Goal: Find specific page/section: Find specific page/section

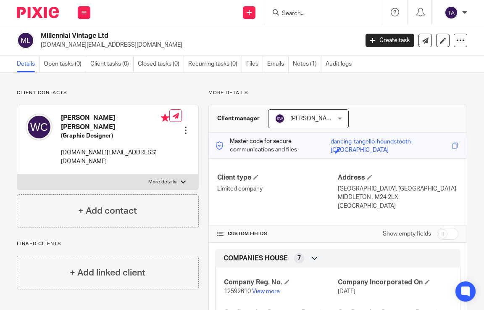
click at [302, 15] on input "Search" at bounding box center [319, 14] width 76 height 8
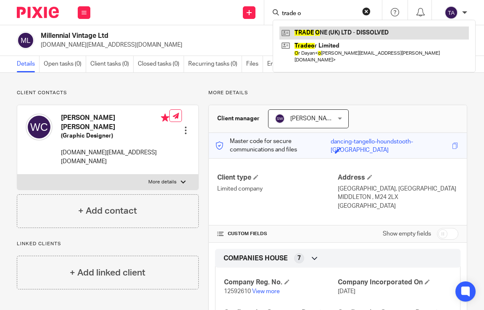
type input "trade o"
click at [326, 34] on link at bounding box center [375, 32] width 190 height 13
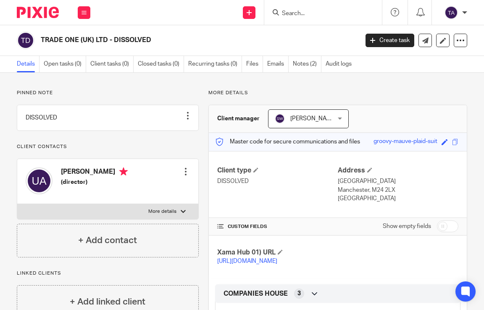
click at [291, 6] on div at bounding box center [324, 12] width 118 height 25
click at [292, 13] on input "Search" at bounding box center [319, 14] width 76 height 8
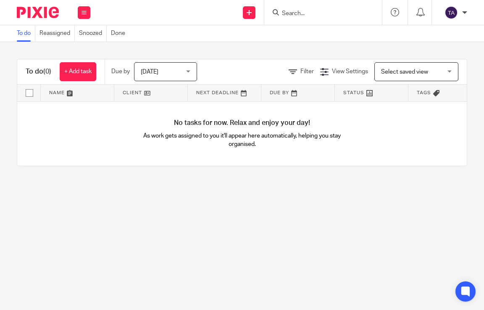
click at [297, 18] on div at bounding box center [324, 12] width 118 height 25
click at [297, 16] on input "Search" at bounding box center [319, 14] width 76 height 8
type input "aneel butt"
drag, startPoint x: 325, startPoint y: 15, endPoint x: 277, endPoint y: 10, distance: 48.6
click at [262, 15] on div "Send new email Create task Add client Request signature aneel butt No results f…" at bounding box center [292, 12] width 386 height 25
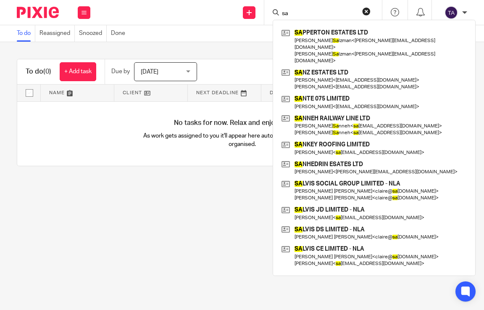
type input "s"
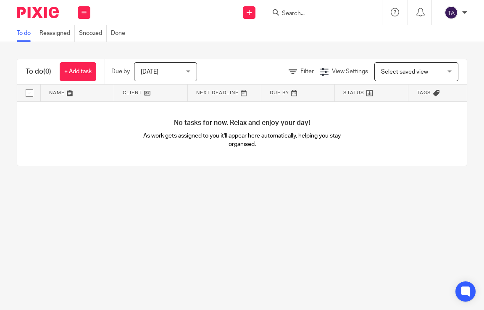
click at [328, 10] on input "Search" at bounding box center [319, 14] width 76 height 8
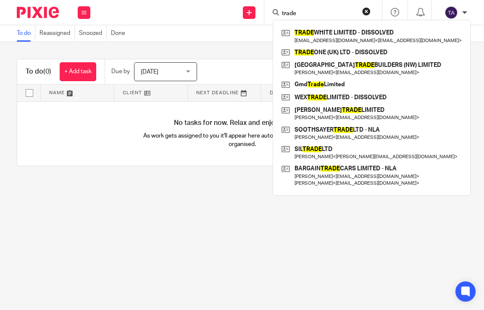
type input "trade"
click at [204, 231] on main "To do Reassigned Snoozed Done To do (0) + Add task Due by Today Today Today Tom…" at bounding box center [242, 155] width 484 height 310
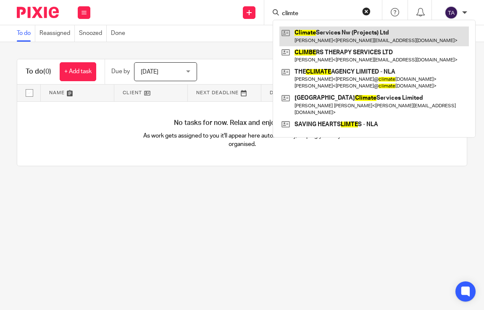
type input "climte"
click at [315, 38] on link at bounding box center [375, 35] width 190 height 19
